Goal: Transaction & Acquisition: Obtain resource

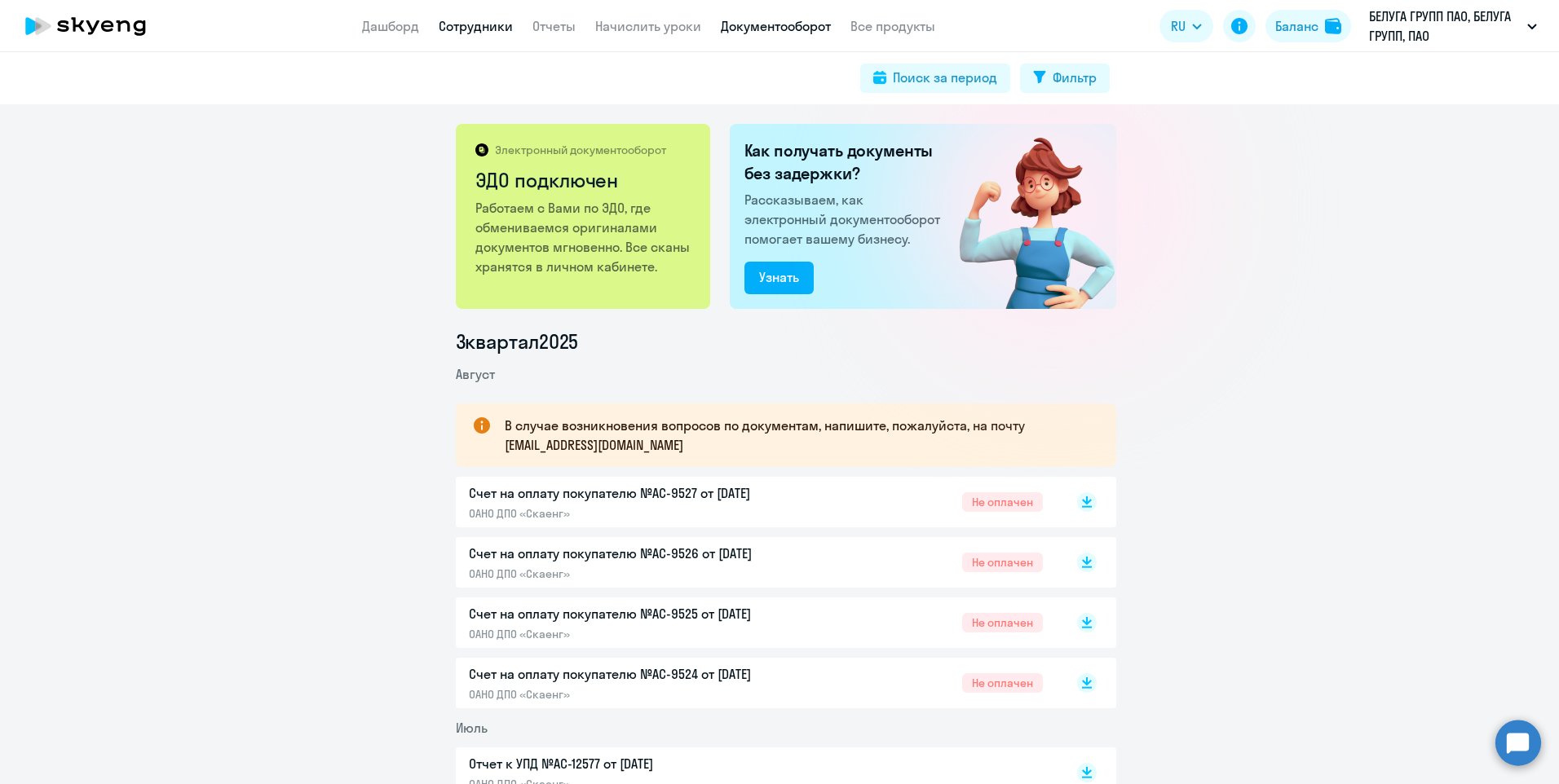
click at [464, 32] on link "Сотрудники" at bounding box center [475, 25] width 74 height 17
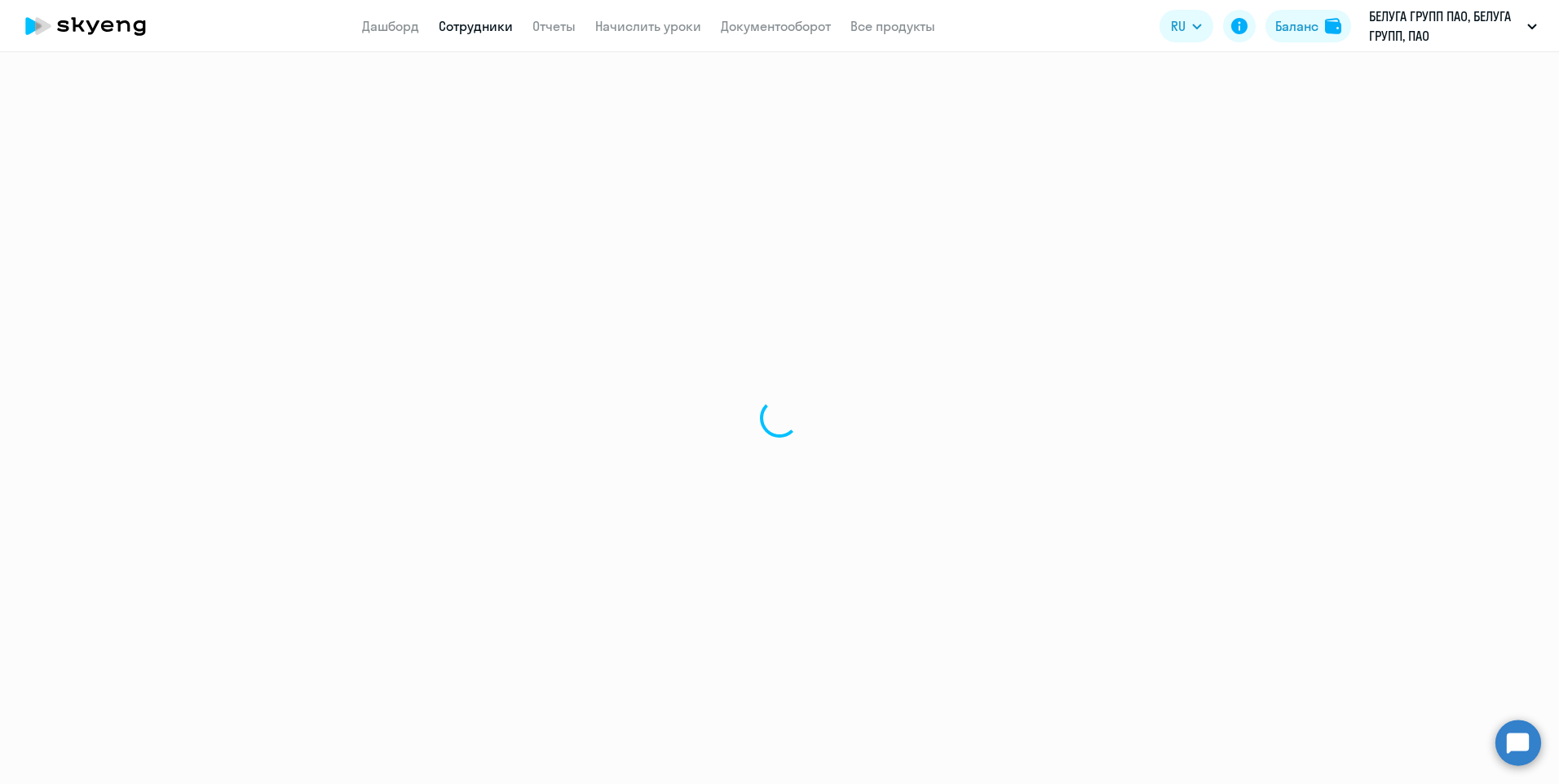
select select "30"
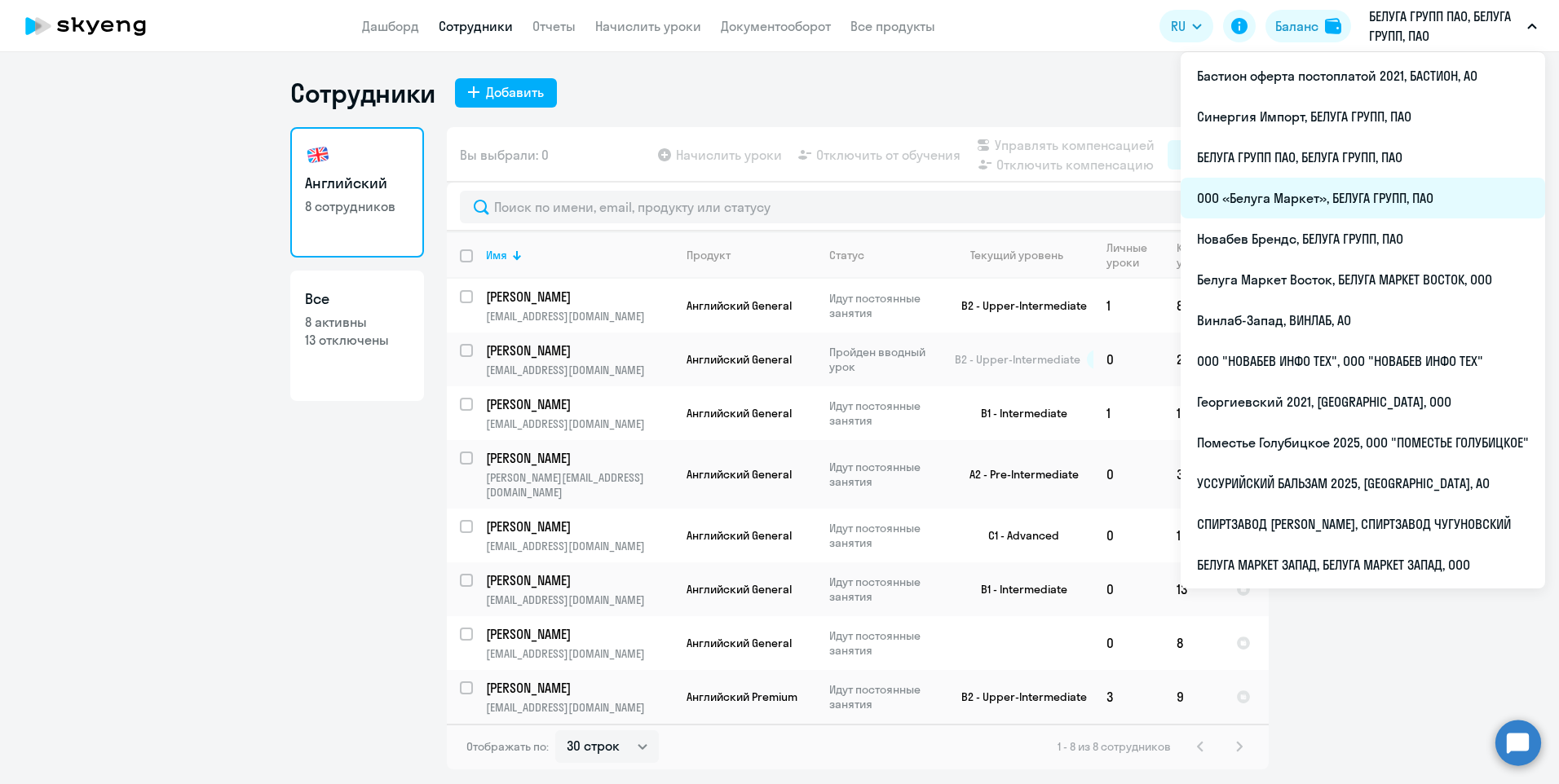
click at [1343, 195] on li "ООО «Белуга Маркет», БЕЛУГА ГРУПП, ПАО" at bounding box center [1363, 198] width 364 height 41
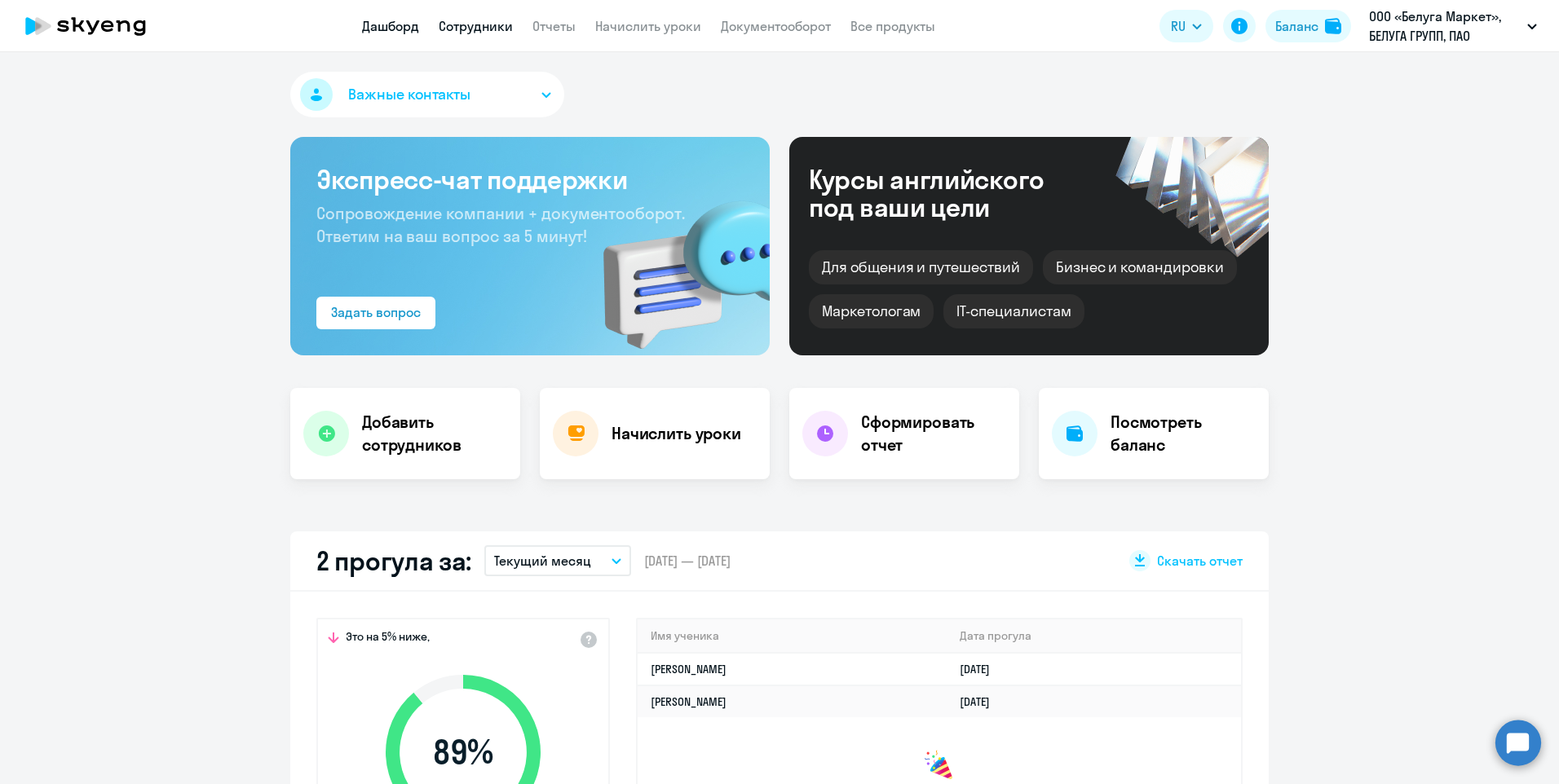
click at [448, 27] on link "Сотрудники" at bounding box center [475, 25] width 74 height 17
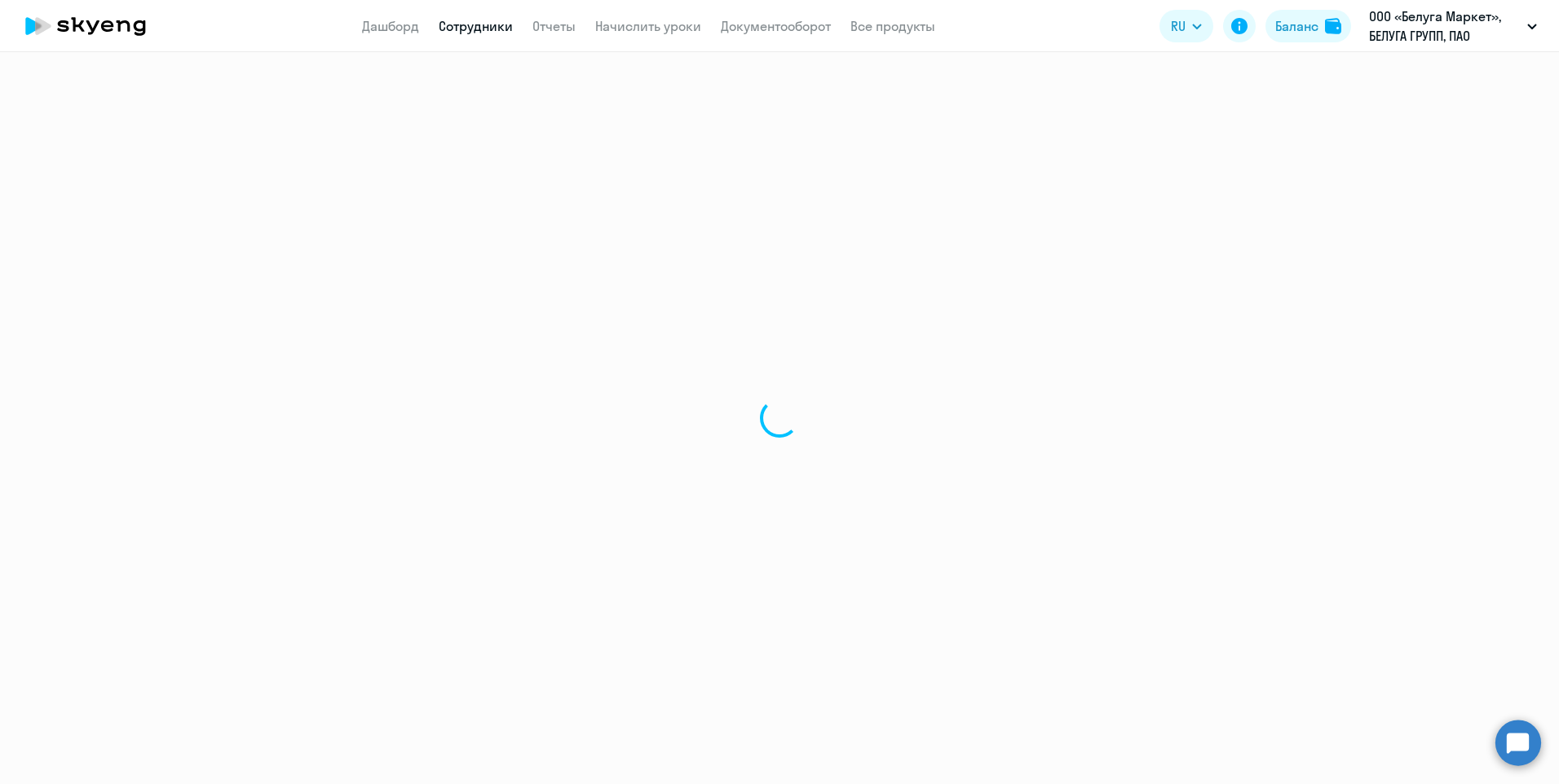
select select "30"
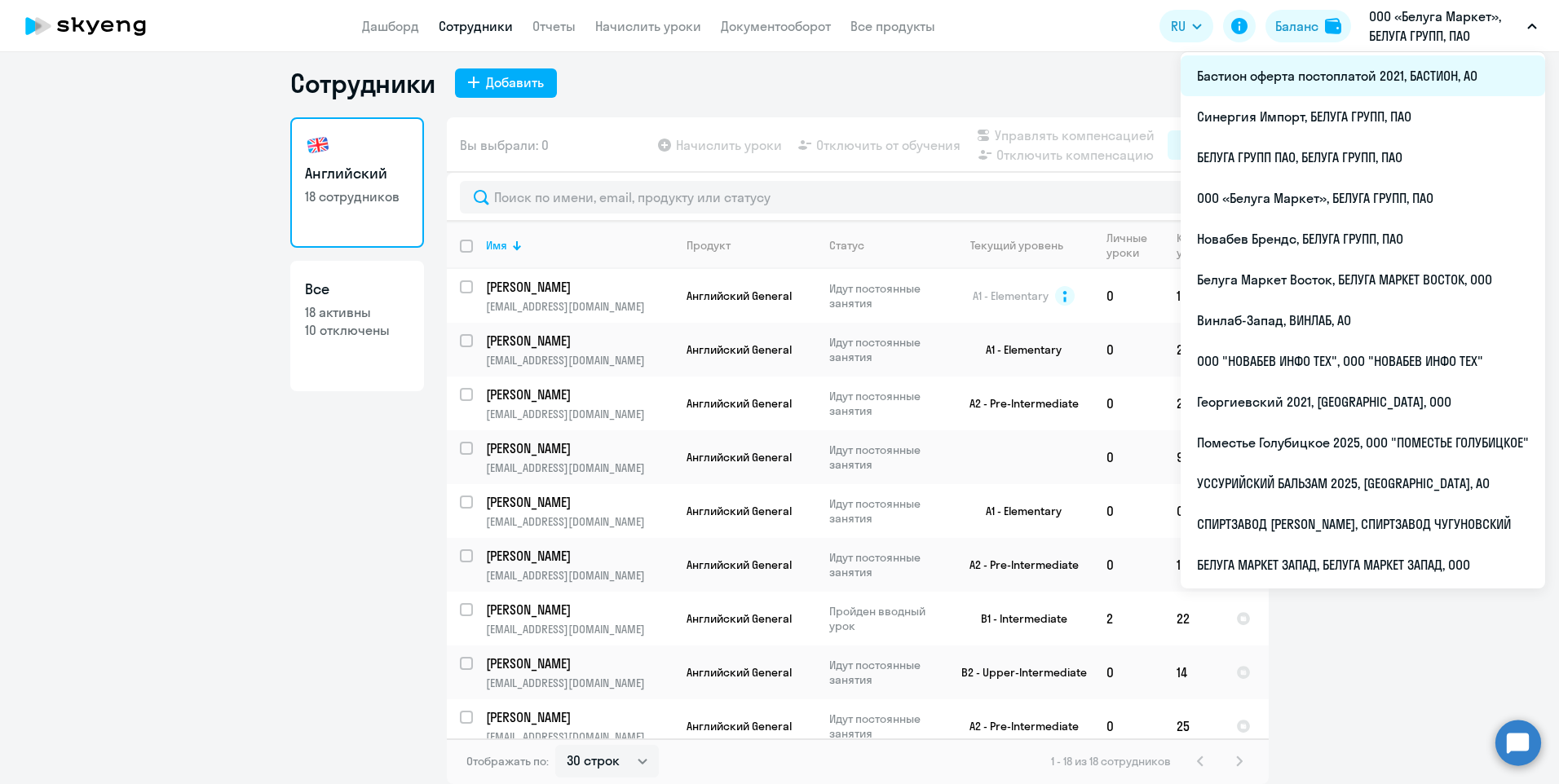
click at [1266, 89] on li "Бастион оферта постоплатой 2021, БАСТИОН, АО" at bounding box center [1363, 76] width 364 height 41
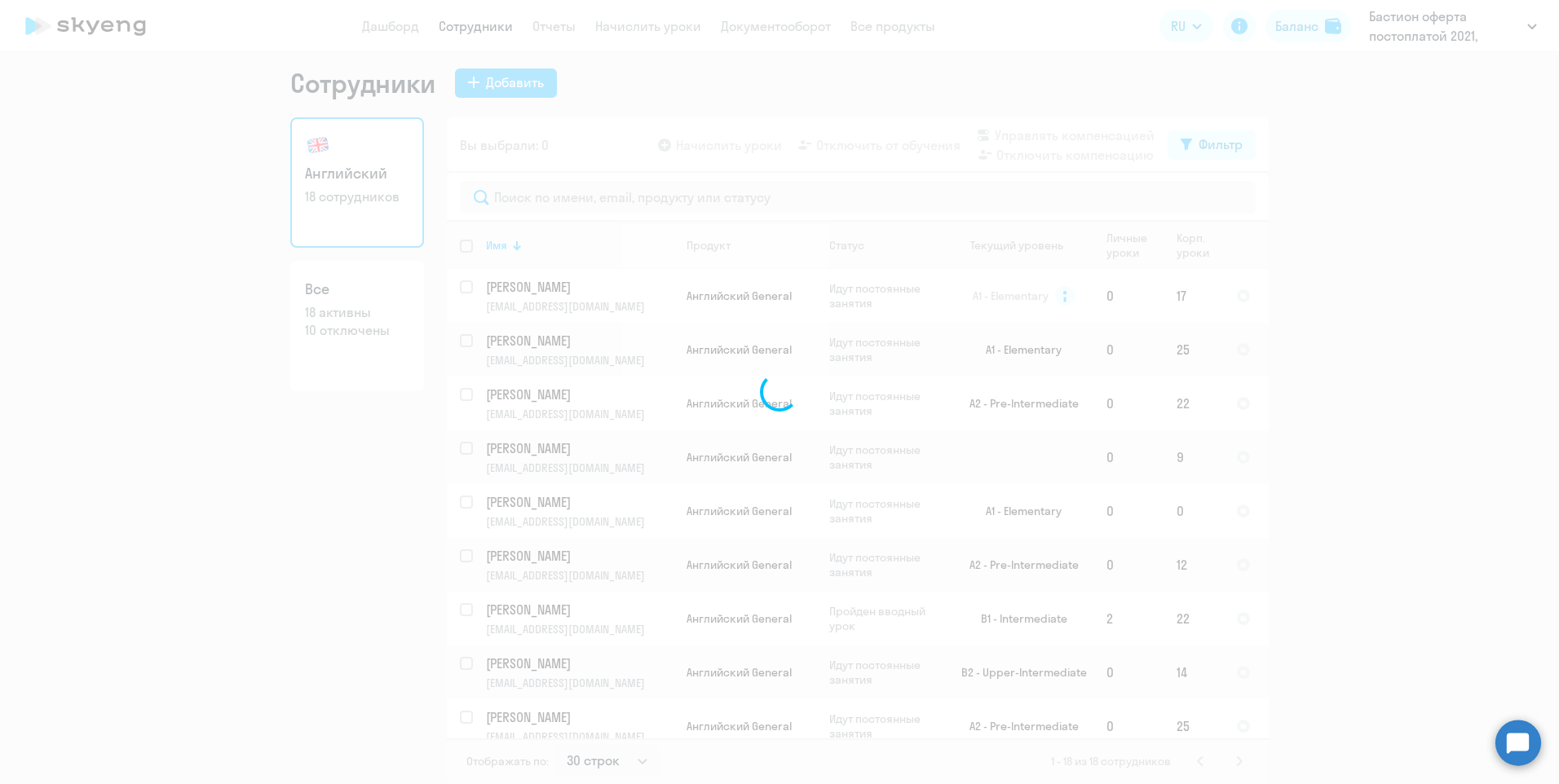
click at [1494, 107] on div at bounding box center [780, 392] width 1559 height 784
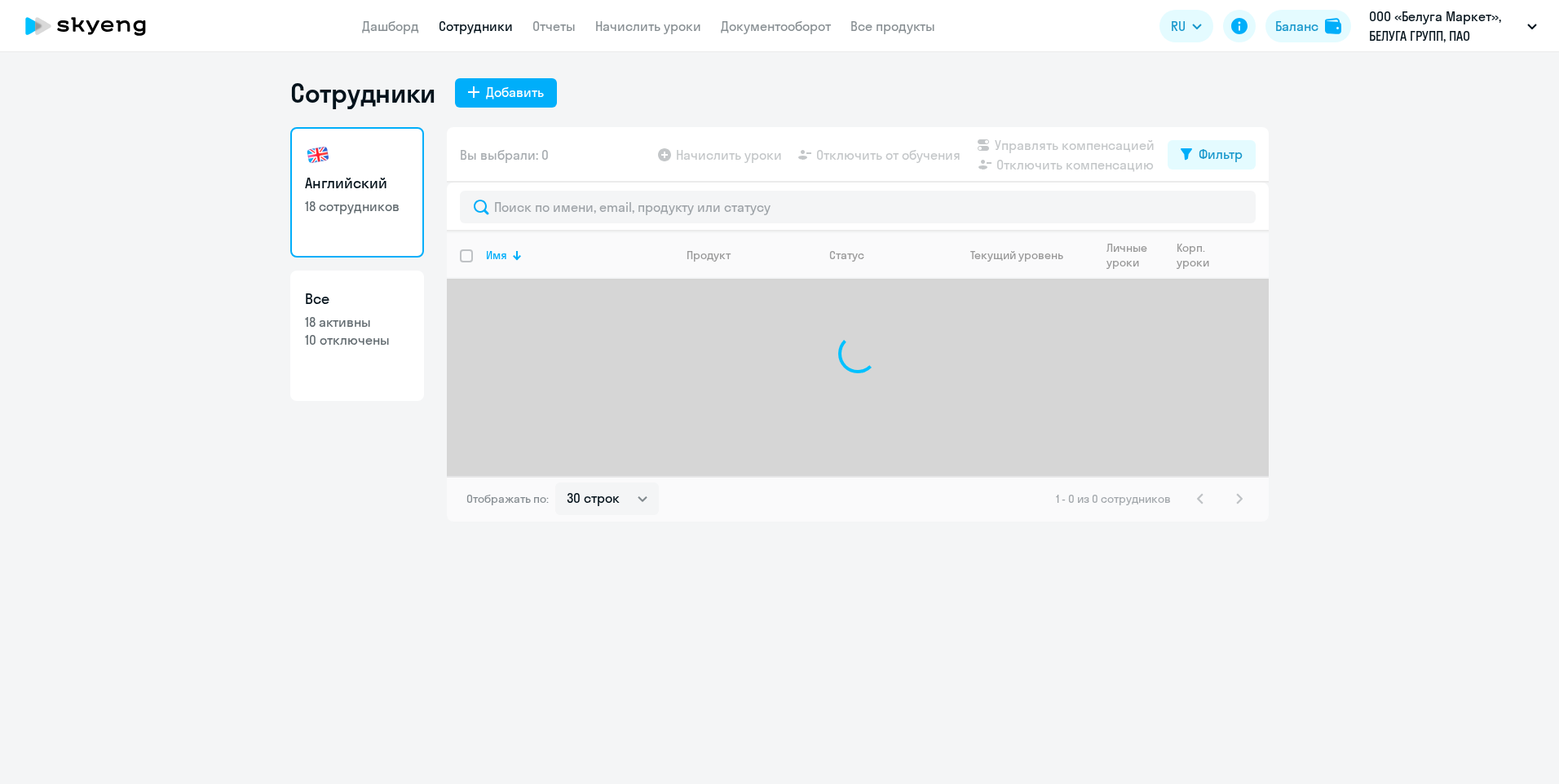
select select "30"
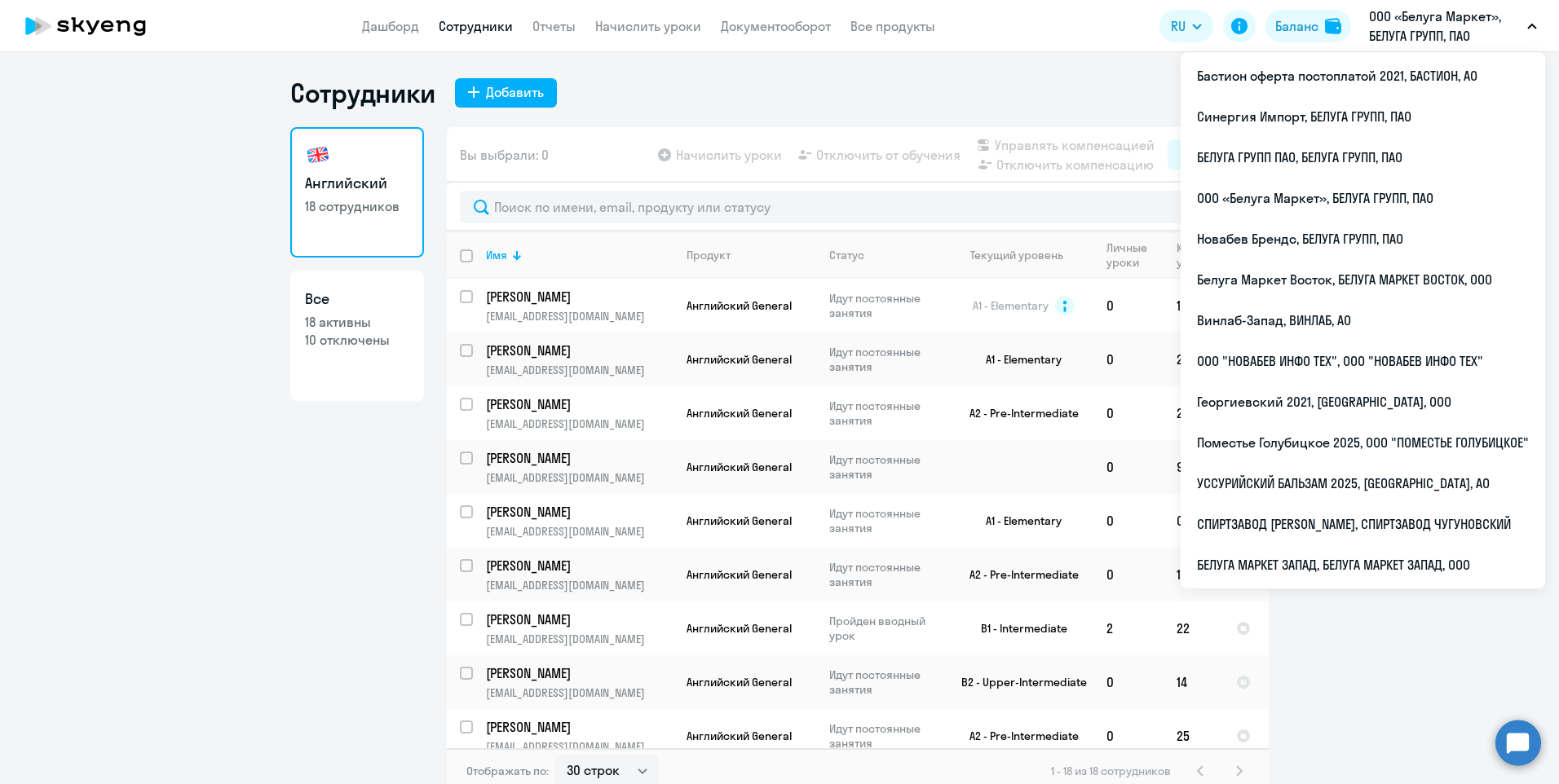
click at [1464, 32] on p "ООО «Белуга Маркет», БЕЛУГА ГРУПП, ПАО" at bounding box center [1445, 26] width 152 height 39
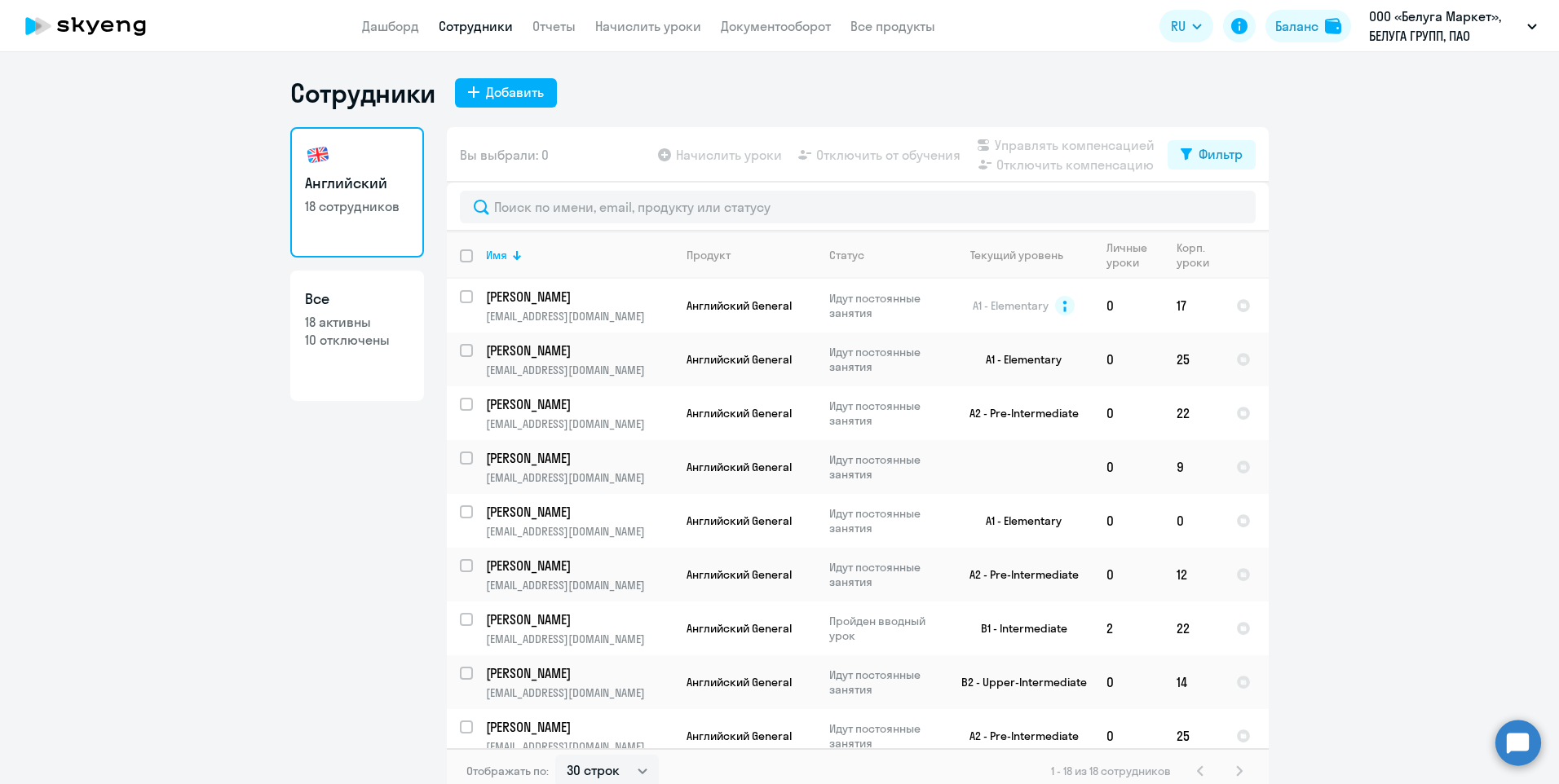
click at [1449, 19] on p "ООО «Белуга Маркет», БЕЛУГА ГРУПП, ПАО" at bounding box center [1445, 26] width 152 height 39
click at [1447, 23] on p "ООО «Белуга Маркет», БЕЛУГА ГРУПП, ПАО" at bounding box center [1445, 26] width 152 height 39
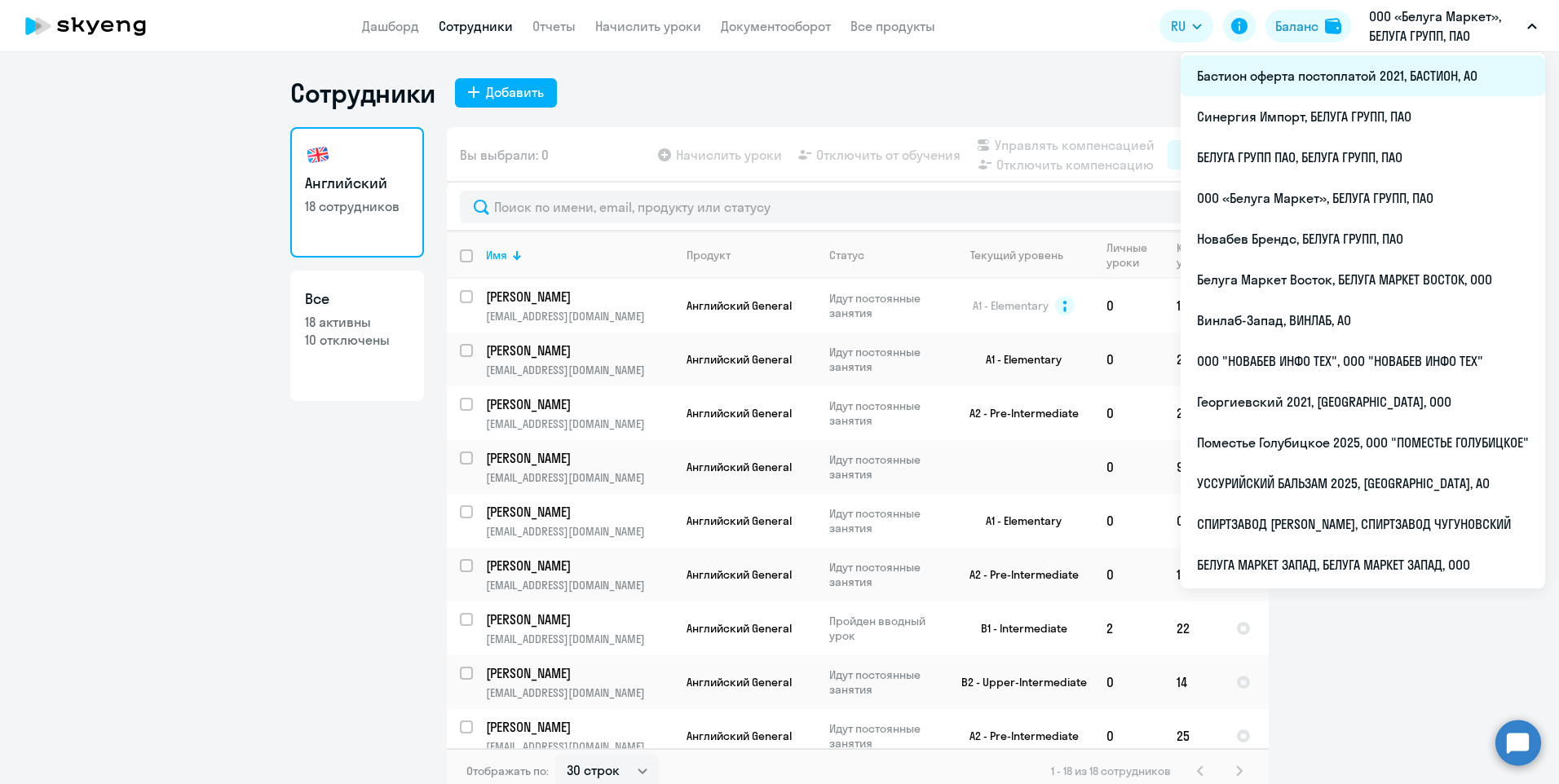
click at [1348, 81] on li "Бастион оферта постоплатой 2021, БАСТИОН, АО" at bounding box center [1363, 76] width 364 height 41
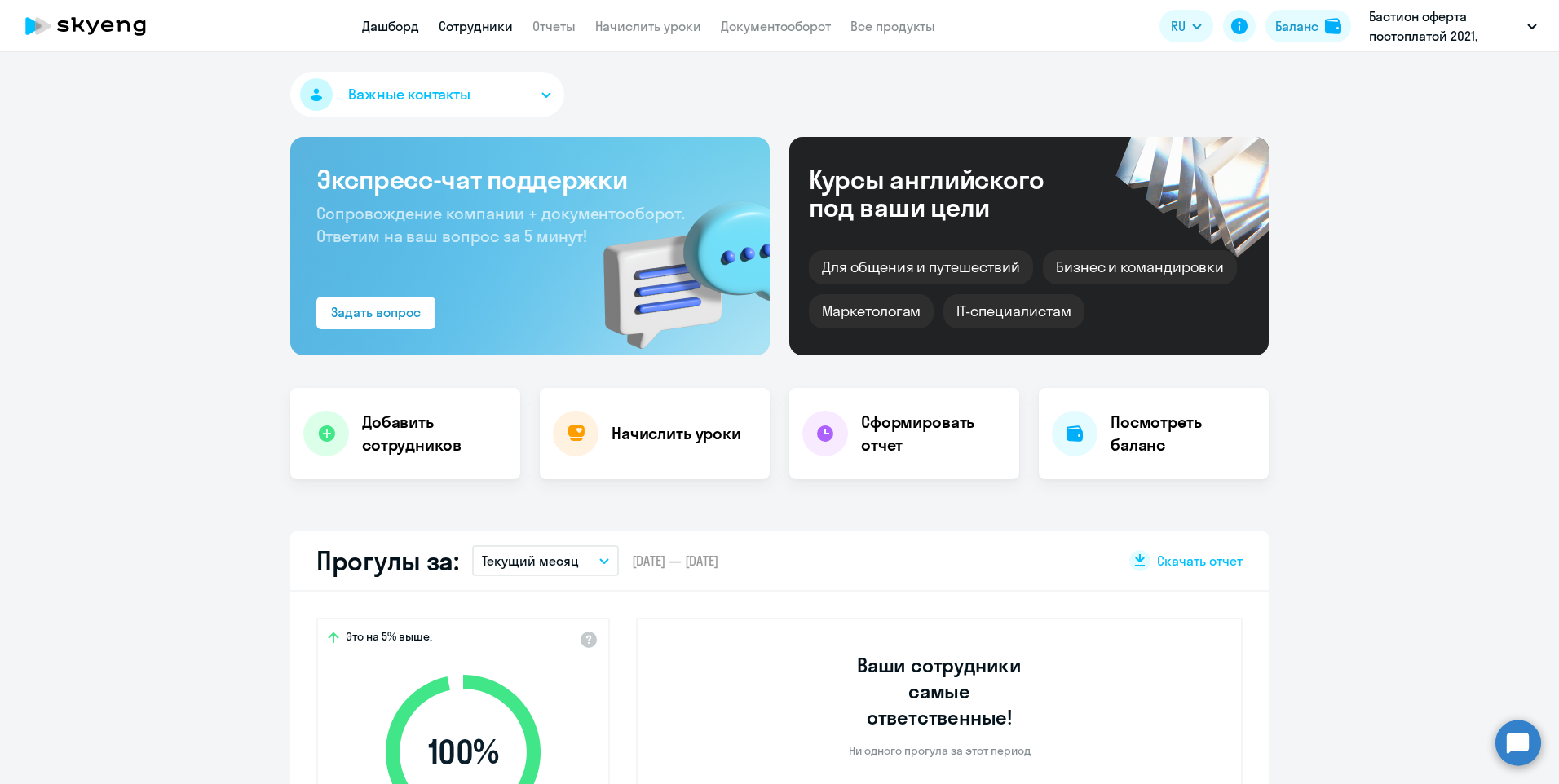
click at [445, 27] on link "Сотрудники" at bounding box center [475, 25] width 74 height 17
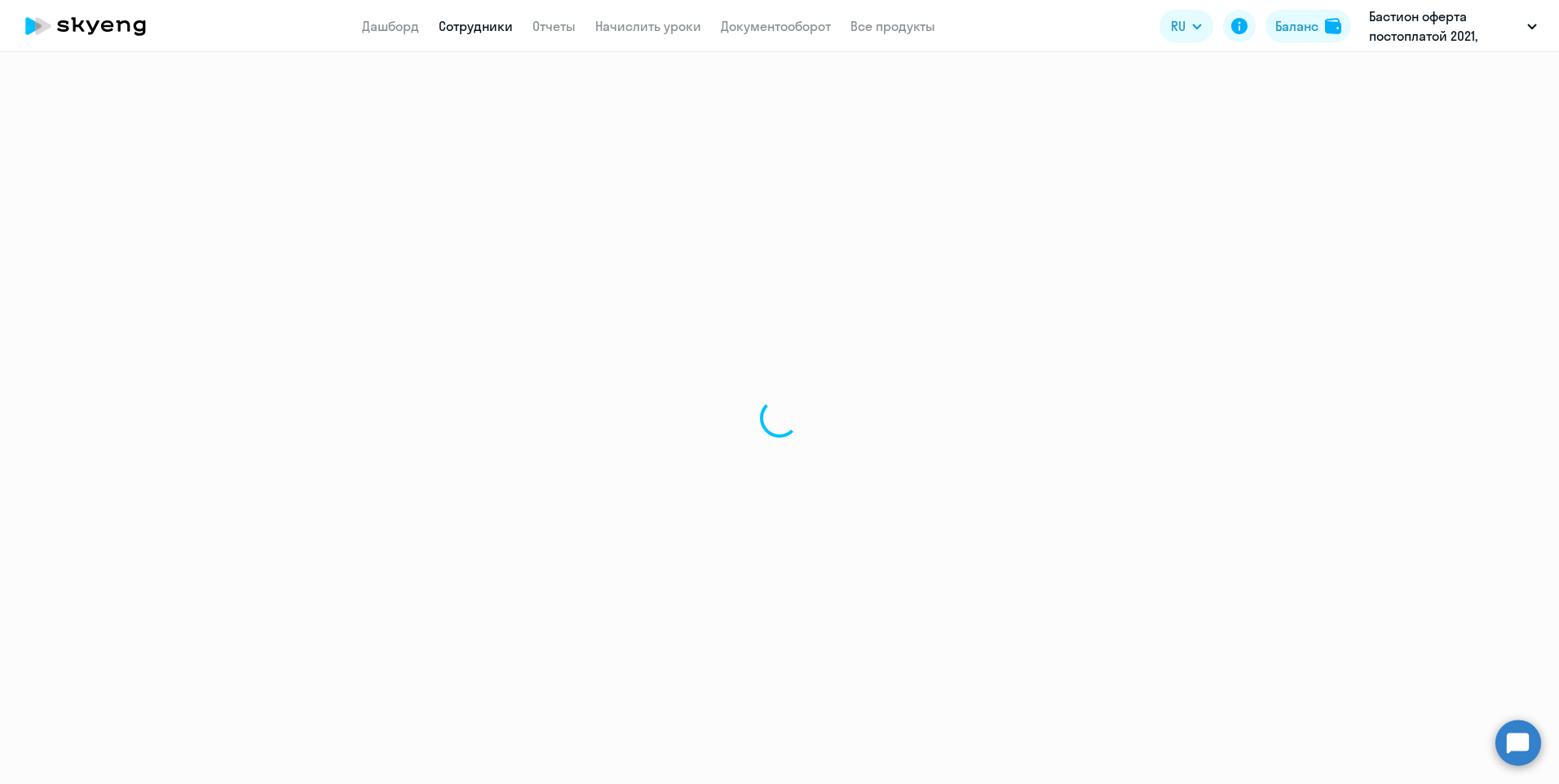
select select "30"
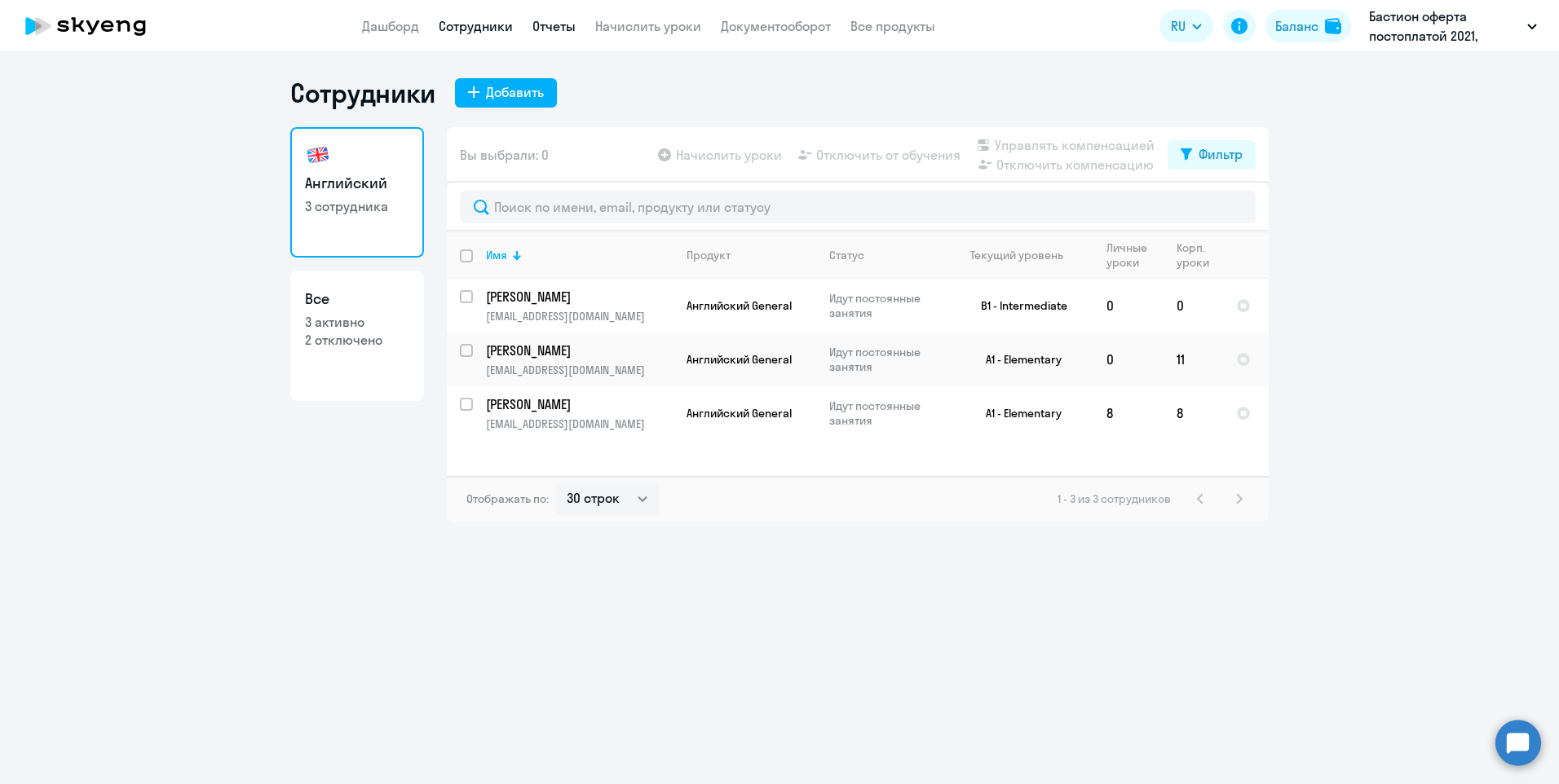
click at [556, 24] on link "Отчеты" at bounding box center [554, 25] width 43 height 17
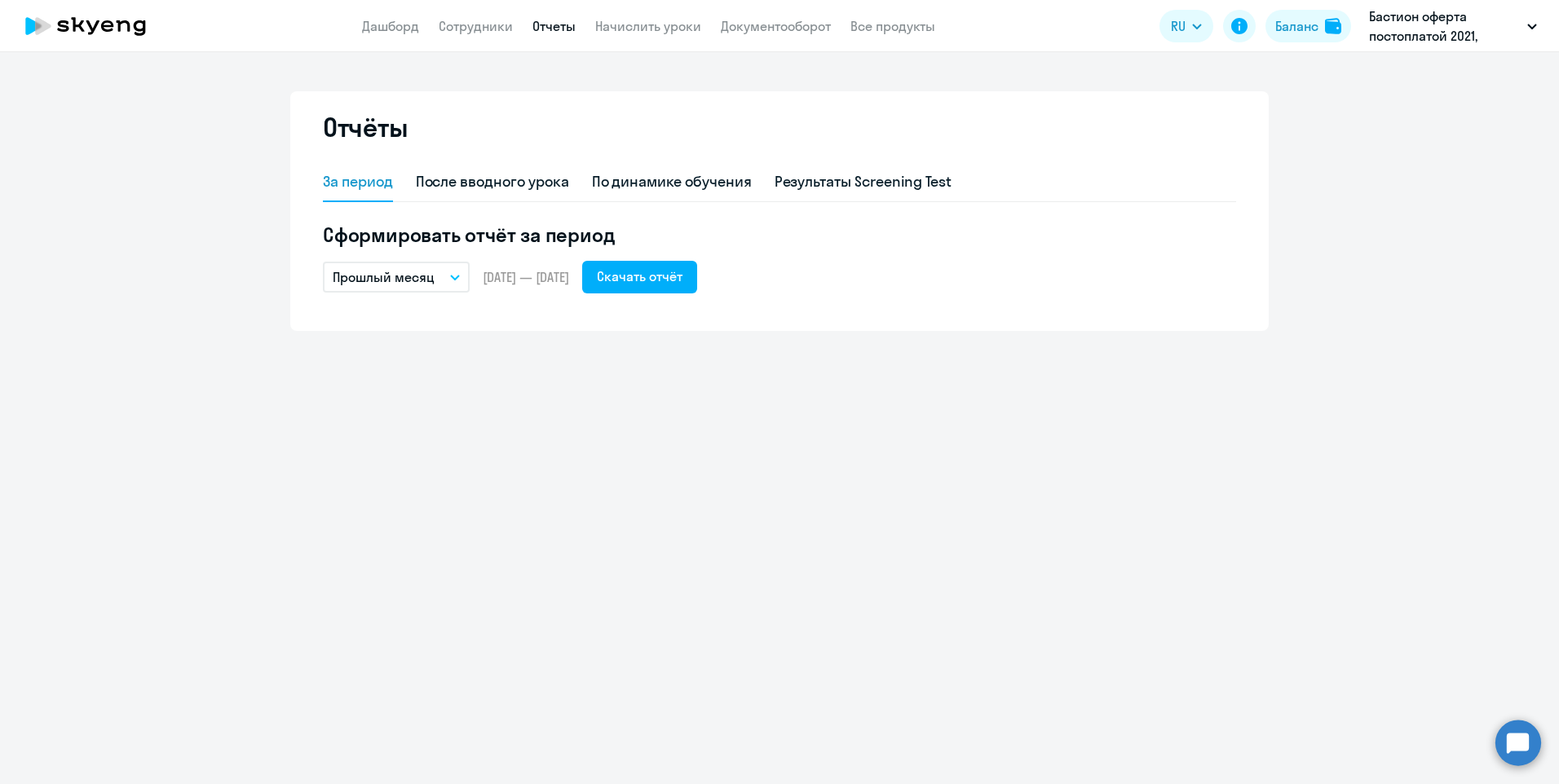
click at [468, 280] on button "Прошлый месяц" at bounding box center [396, 278] width 147 height 31
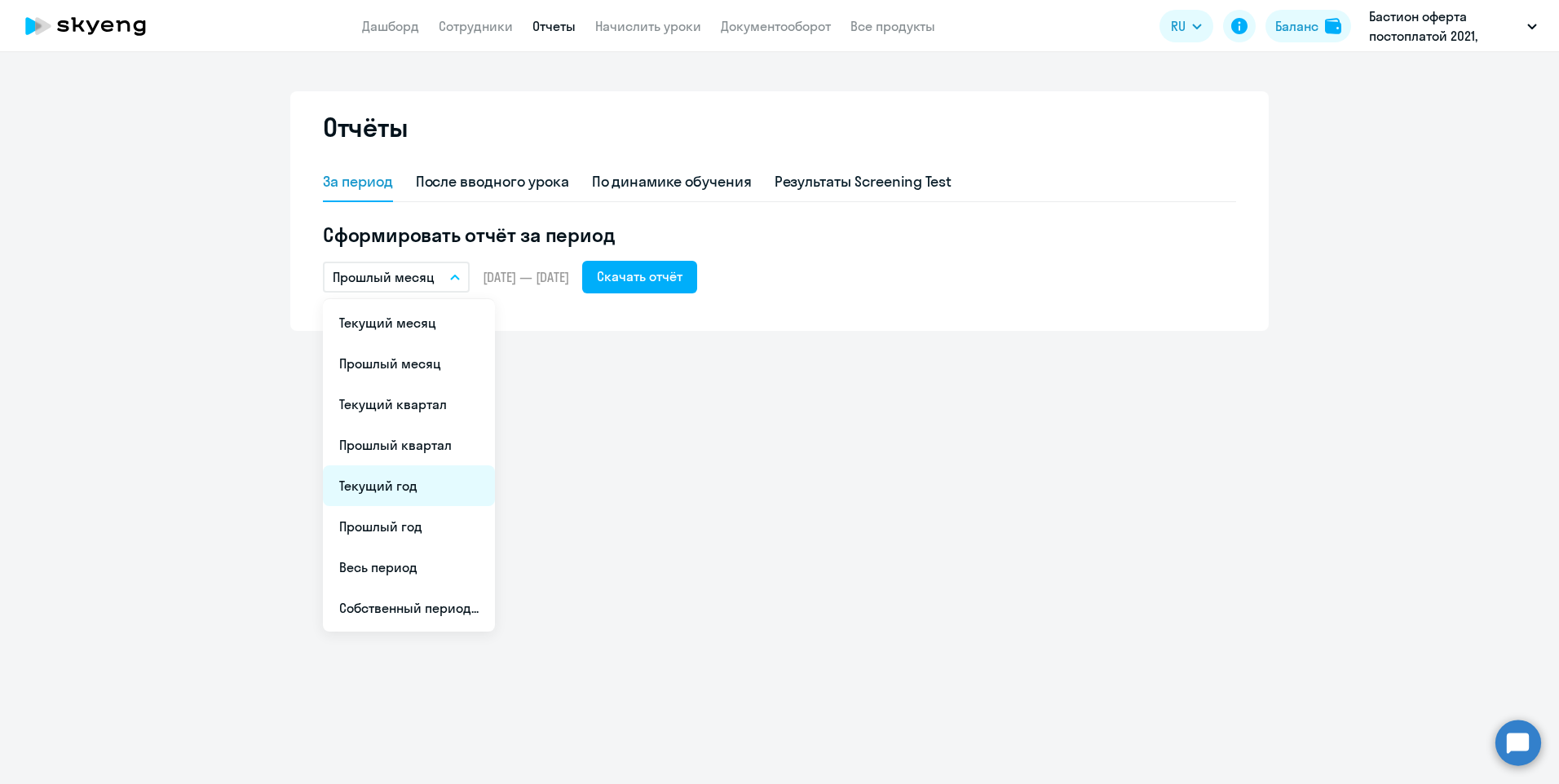
click at [461, 480] on li "Текущий год" at bounding box center [408, 486] width 172 height 41
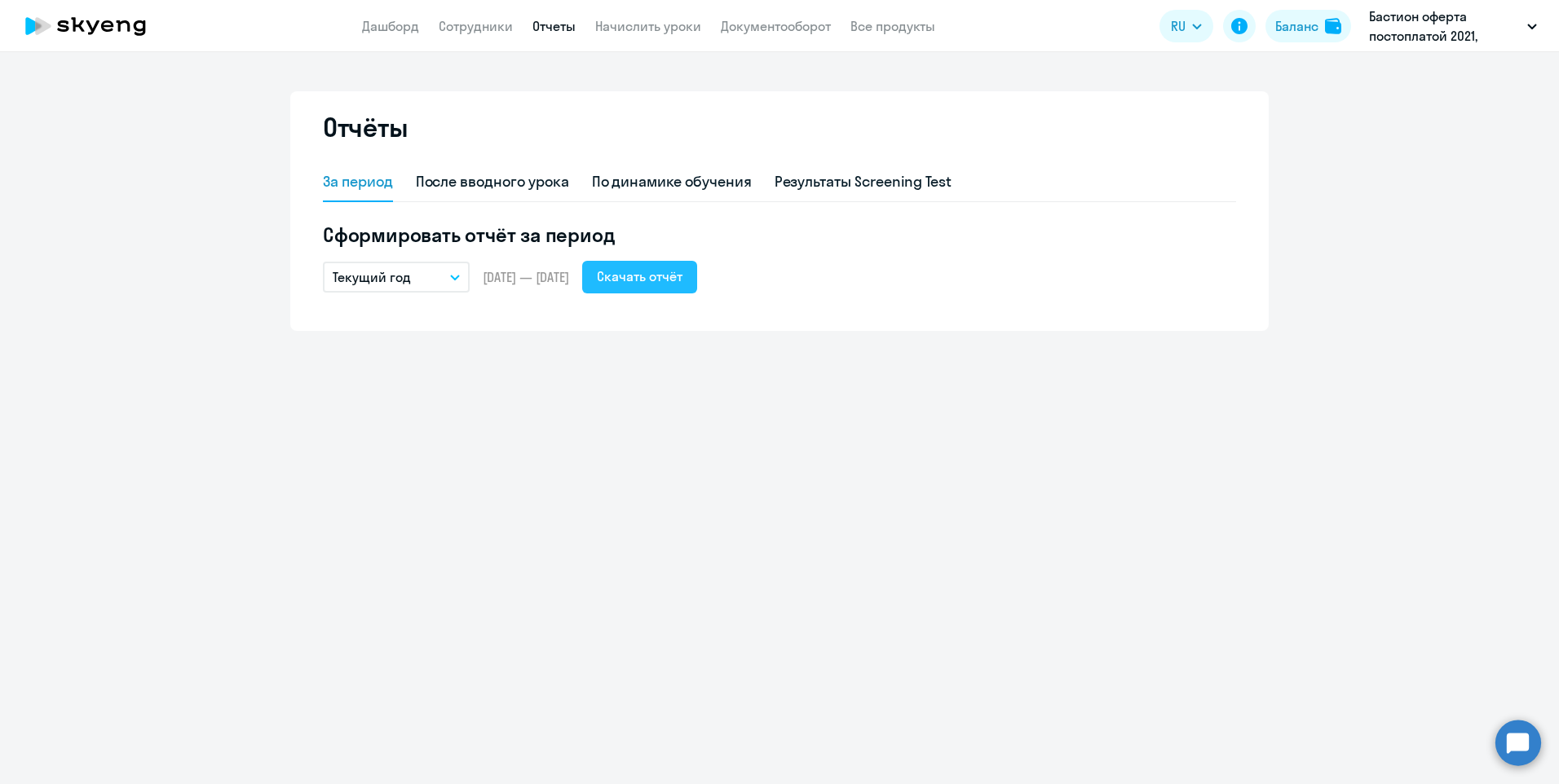
click at [696, 287] on button "Скачать отчёт" at bounding box center [640, 277] width 115 height 32
click at [643, 392] on div "Отчёты За период После вводного урока По динамике обучения Результаты Screening…" at bounding box center [780, 419] width 1559 height 732
click at [451, 278] on icon "button" at bounding box center [455, 278] width 10 height 6
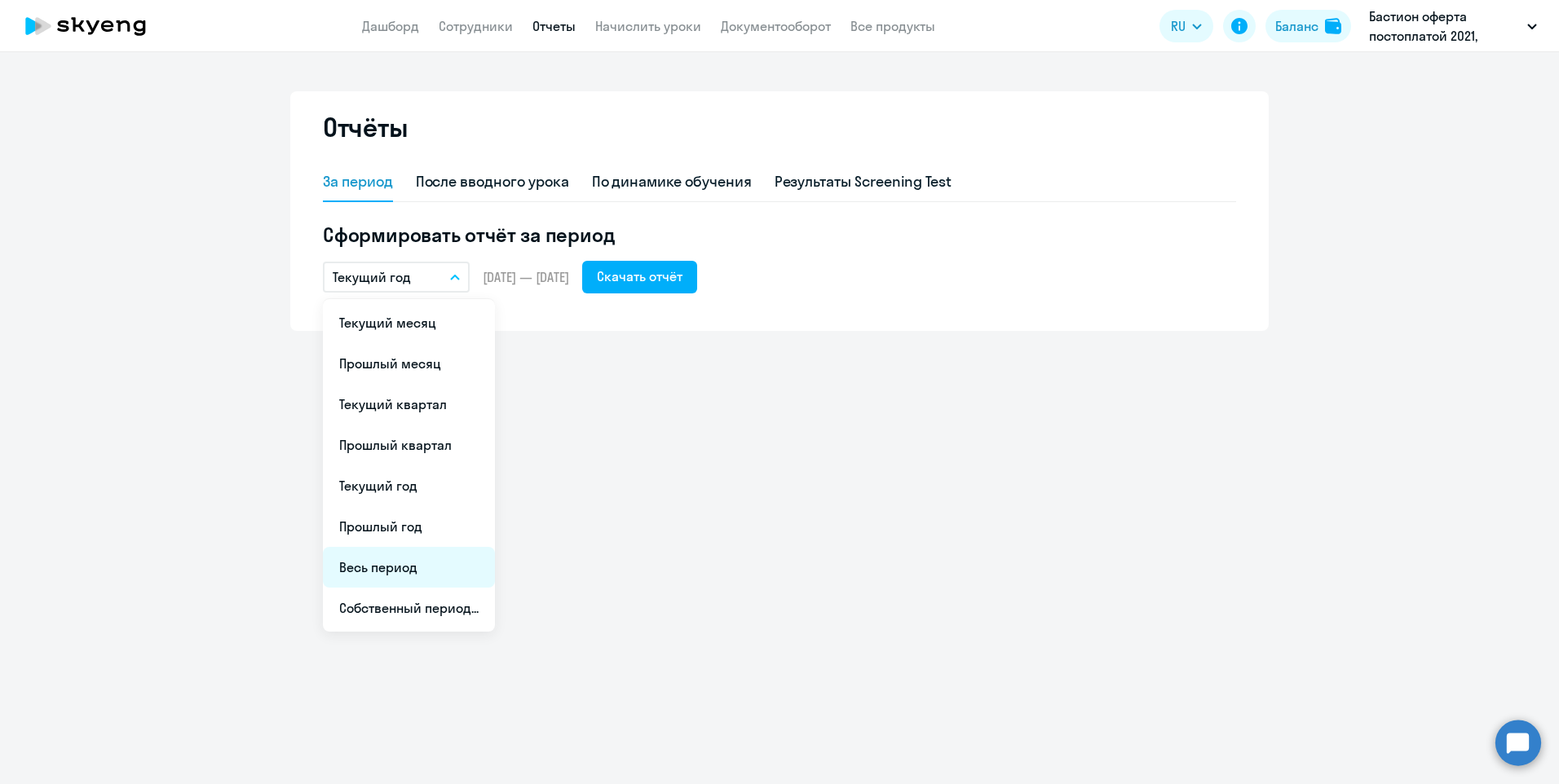
click at [410, 572] on li "Весь период" at bounding box center [408, 568] width 172 height 41
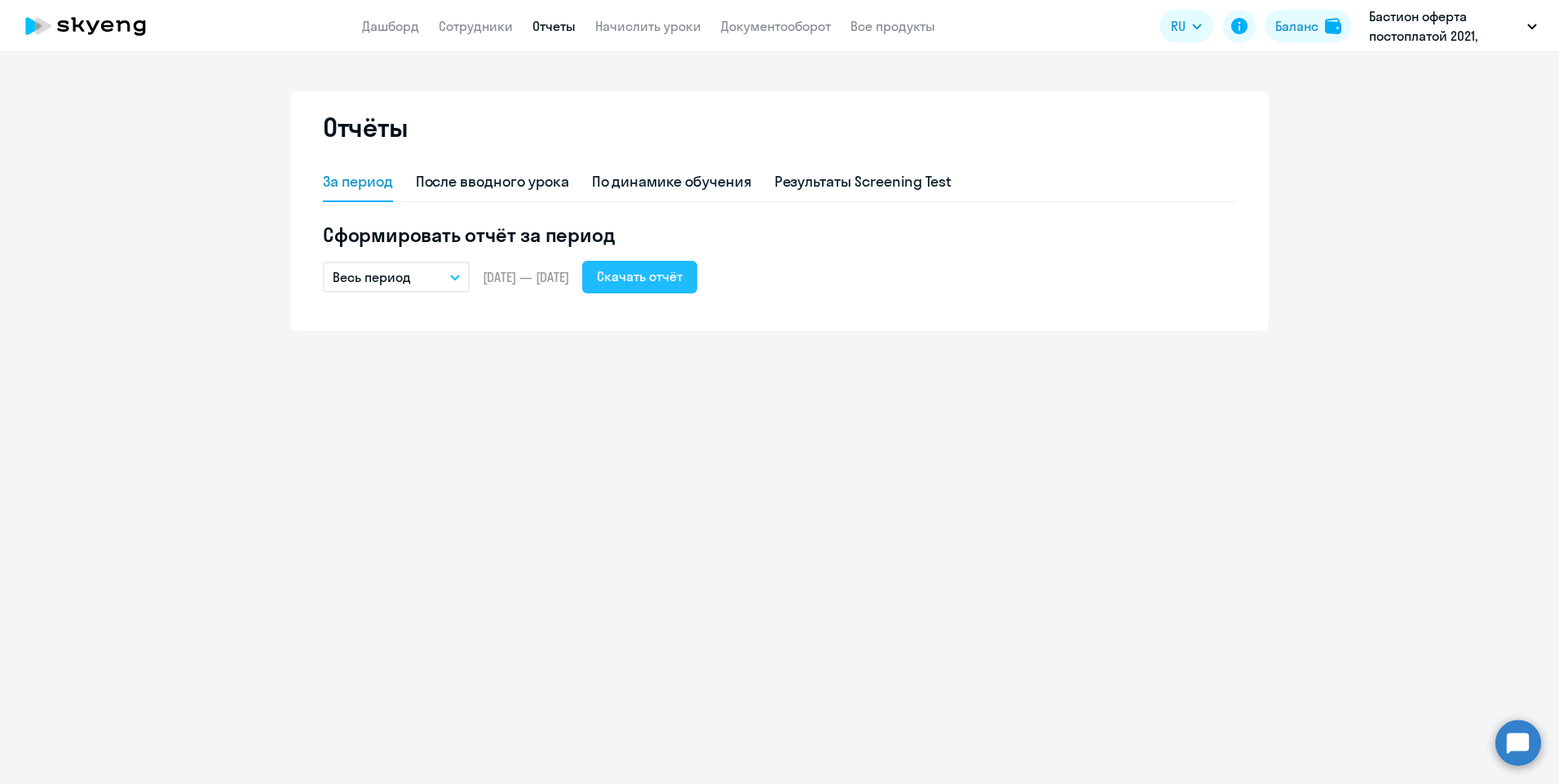
click at [683, 285] on div "Скачать отчёт" at bounding box center [640, 277] width 86 height 19
click at [451, 279] on icon "button" at bounding box center [455, 278] width 10 height 6
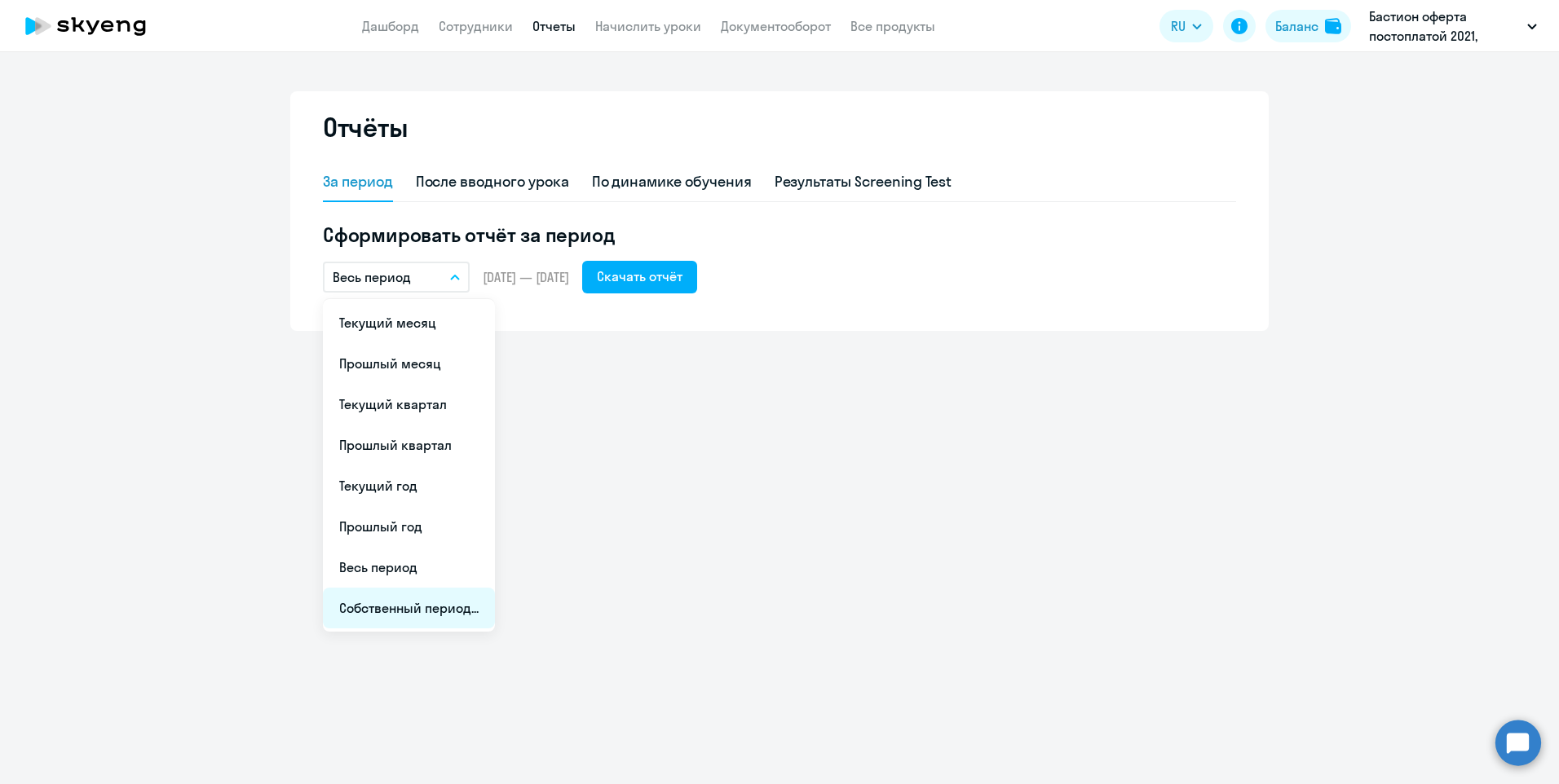
click at [443, 613] on li "Собственный период..." at bounding box center [408, 608] width 172 height 41
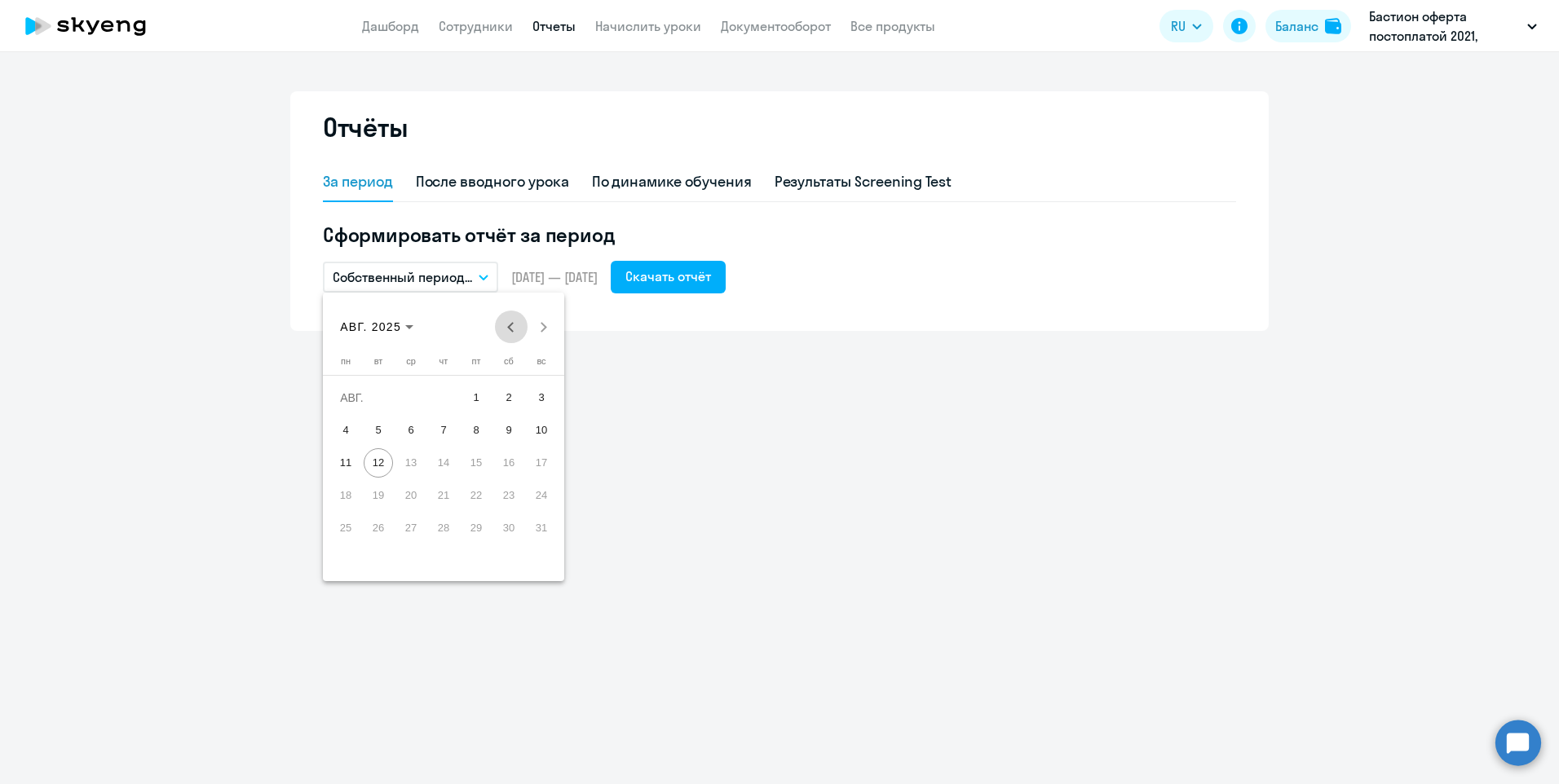
click at [512, 328] on button "Previous month" at bounding box center [511, 326] width 32 height 32
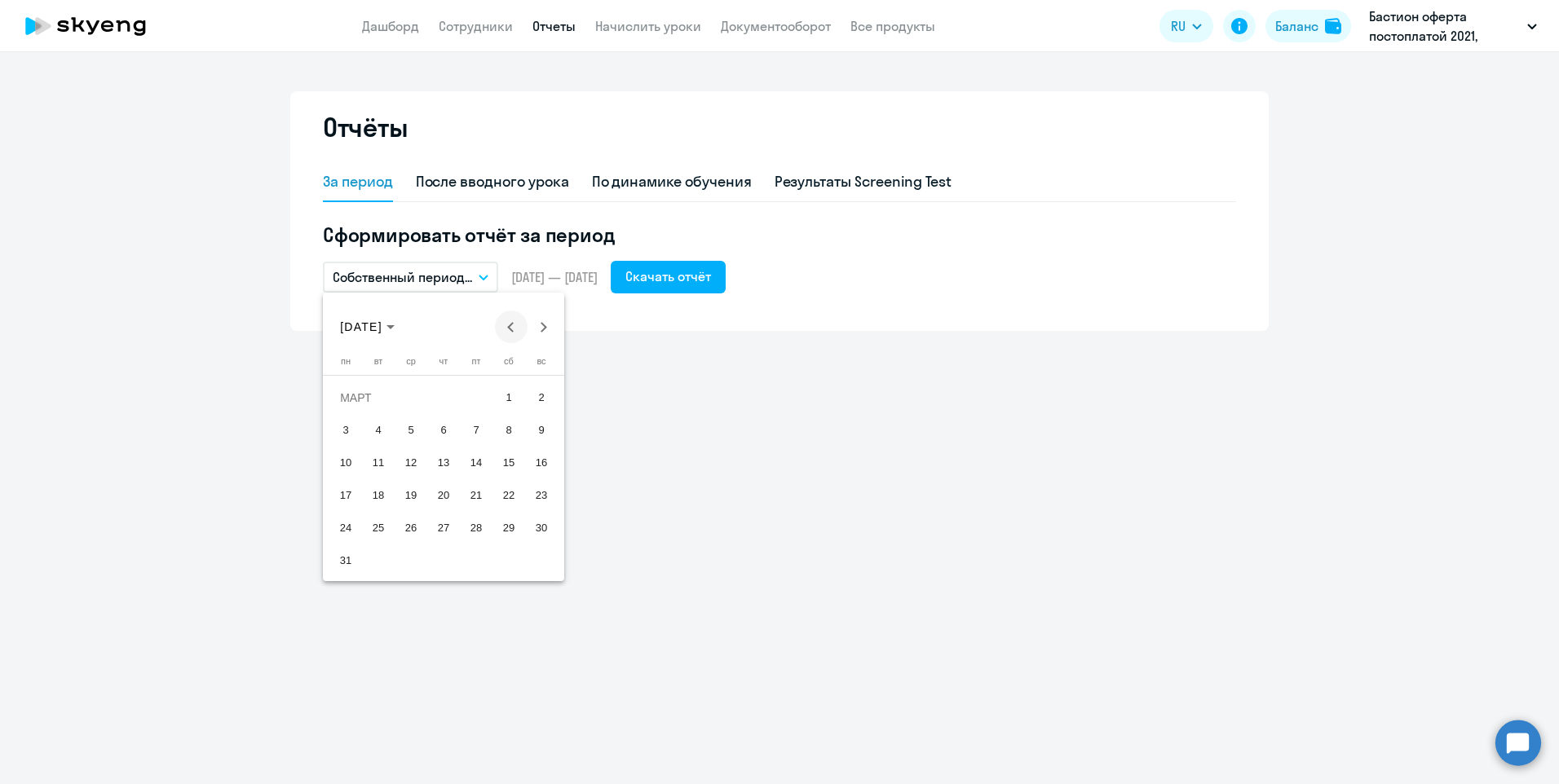
click at [512, 328] on button "Previous month" at bounding box center [511, 326] width 32 height 32
click at [416, 424] on span "1" at bounding box center [411, 430] width 29 height 29
click at [472, 554] on span "31" at bounding box center [476, 561] width 29 height 29
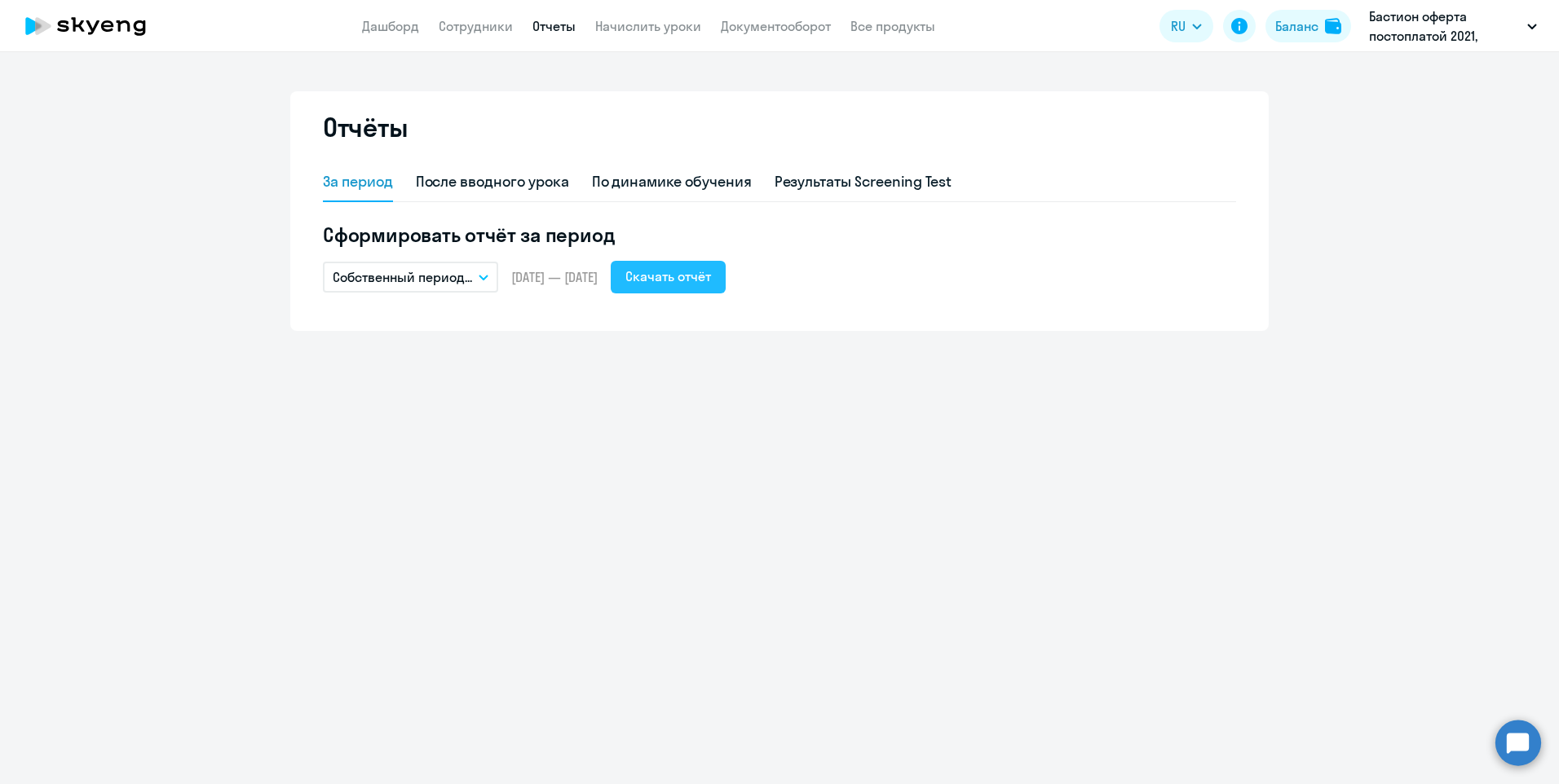
click at [707, 275] on div "Скачать отчёт" at bounding box center [668, 277] width 86 height 19
